Goal: Find specific page/section: Find specific page/section

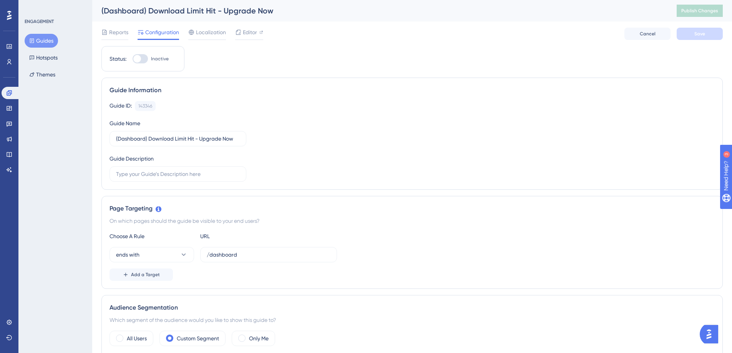
click at [52, 121] on div "ENGAGEMENT Guides Hotspots Themes" at bounding box center [55, 176] width 74 height 353
click at [42, 36] on button "Guides" at bounding box center [41, 41] width 33 height 14
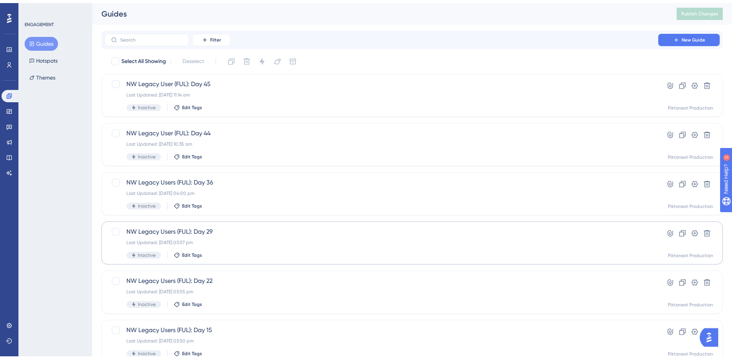
scroll to position [238, 0]
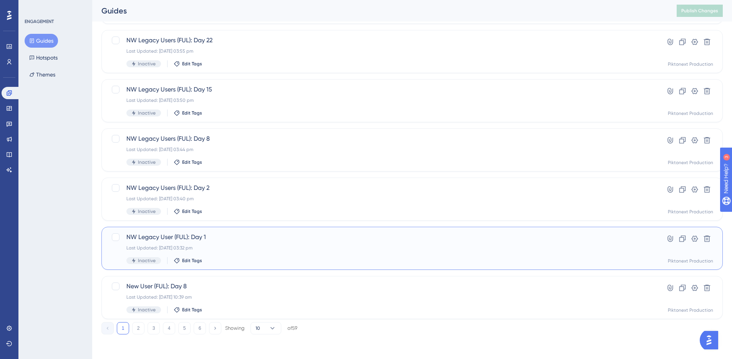
click at [237, 240] on span "NW Legacy User (FUL): Day 1" at bounding box center [381, 237] width 510 height 9
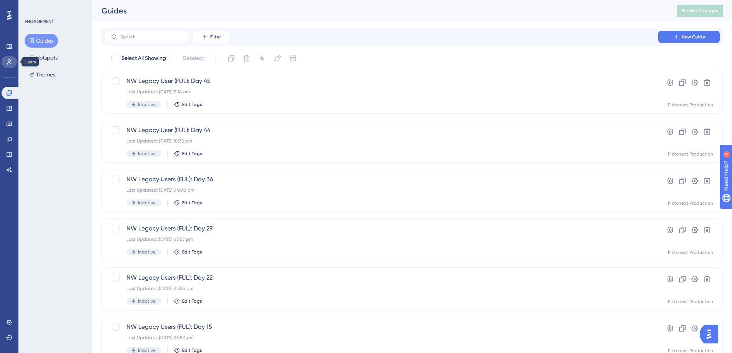
click at [12, 64] on icon at bounding box center [9, 62] width 6 height 6
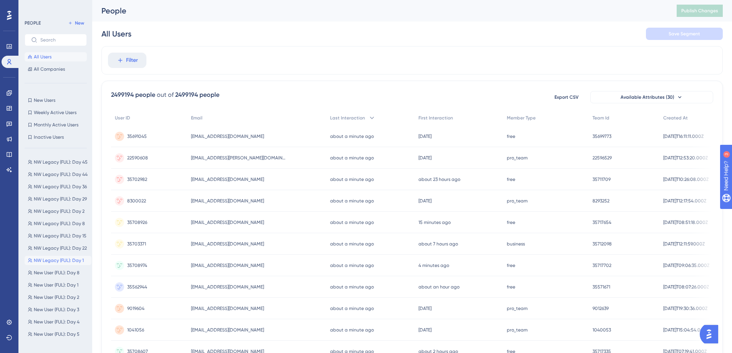
click at [55, 259] on span "NW Legacy (FUL): Day 1" at bounding box center [59, 260] width 50 height 6
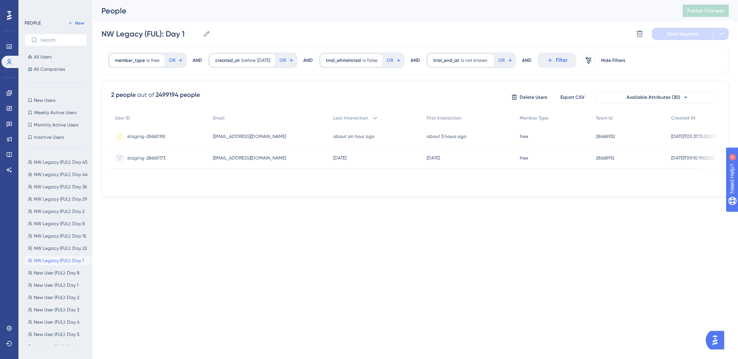
click at [271, 0] on html "Performance Users Engagement Widgets Feedback Product Updates Knowledge Base AI…" at bounding box center [369, 0] width 738 height 0
click at [565, 61] on span "Filter" at bounding box center [562, 60] width 12 height 9
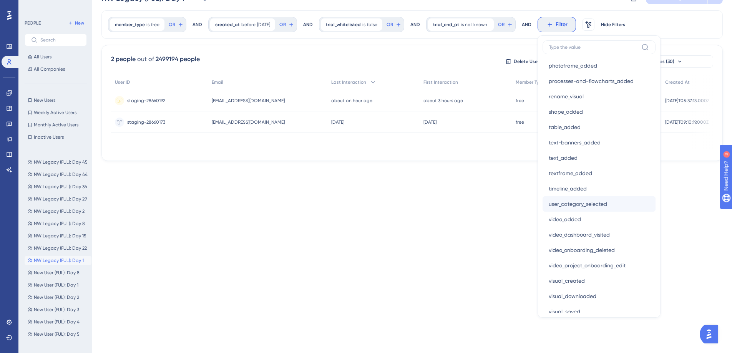
scroll to position [1260, 0]
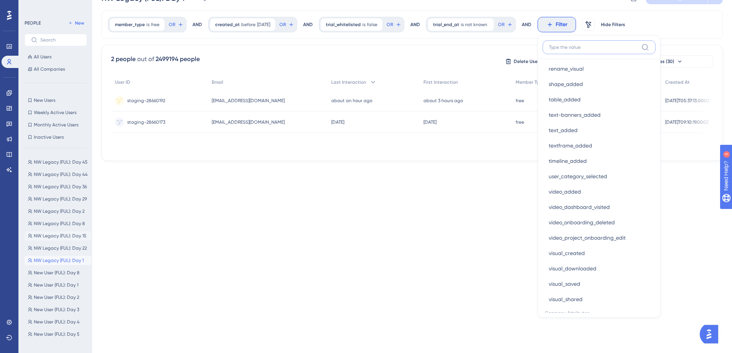
click at [69, 236] on span "NW Legacy (FUL): Day 15" at bounding box center [60, 236] width 53 height 6
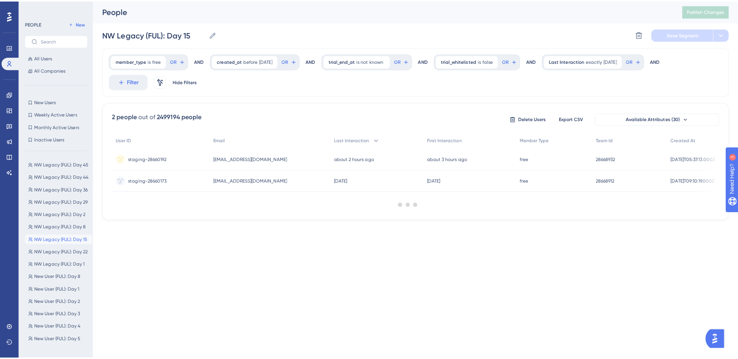
scroll to position [0, 0]
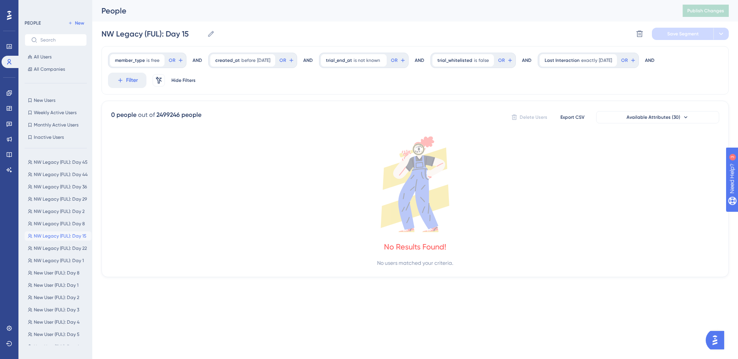
click at [101, 301] on div "Performance Users Engagement Widgets Feedback Product Updates Knowledge Base AI…" at bounding box center [369, 151] width 738 height 302
click at [59, 202] on button "NW Legacy (FUL): Day 29 NW Legacy (FUL): Day 29" at bounding box center [58, 198] width 67 height 9
click at [271, 0] on html "Performance Users Engagement Widgets Feedback Product Updates Knowledge Base AI…" at bounding box center [369, 0] width 738 height 0
click at [64, 234] on span "NW Legacy (FUL): Day 15" at bounding box center [60, 236] width 53 height 6
click at [64, 248] on span "NW Legacy (FUL): Day 22" at bounding box center [60, 248] width 53 height 6
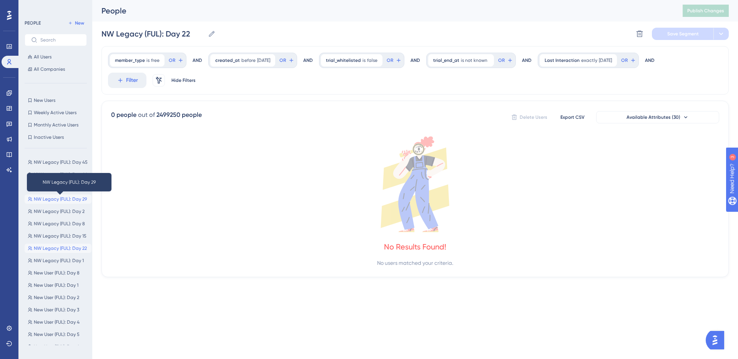
click at [67, 200] on span "NW Legacy (FUL): Day 29" at bounding box center [60, 199] width 53 height 6
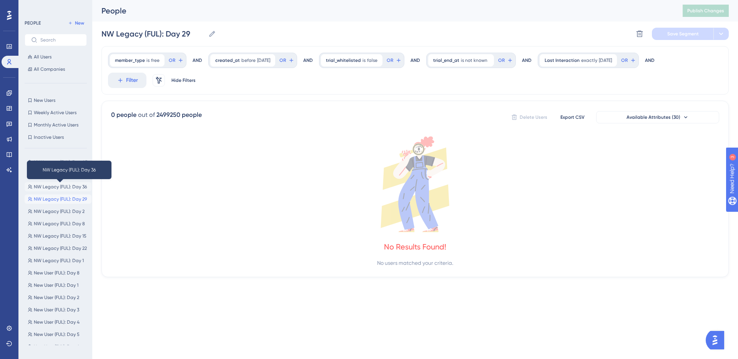
click at [67, 187] on span "NW Legacy (FUL): Day 36" at bounding box center [60, 187] width 53 height 6
click at [66, 170] on button "NW Legacy (FUL): Day 44 NW Legacy (FUL): Day 44" at bounding box center [58, 174] width 67 height 9
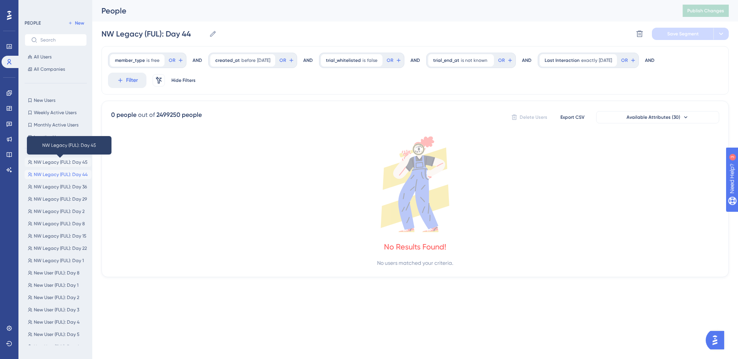
click at [67, 160] on span "NW Legacy (FUL): Day 45" at bounding box center [61, 162] width 54 height 6
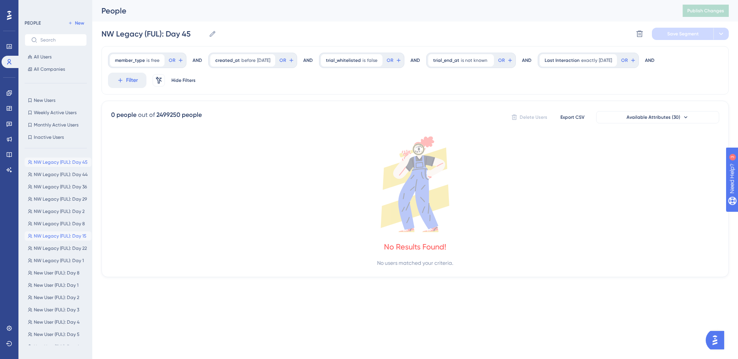
click at [63, 231] on button "NW Legacy (FUL): Day 15 NW Legacy (FUL): Day 15" at bounding box center [58, 235] width 67 height 9
type input "NW Legacy (FUL): Day 15"
